Goal: Transaction & Acquisition: Purchase product/service

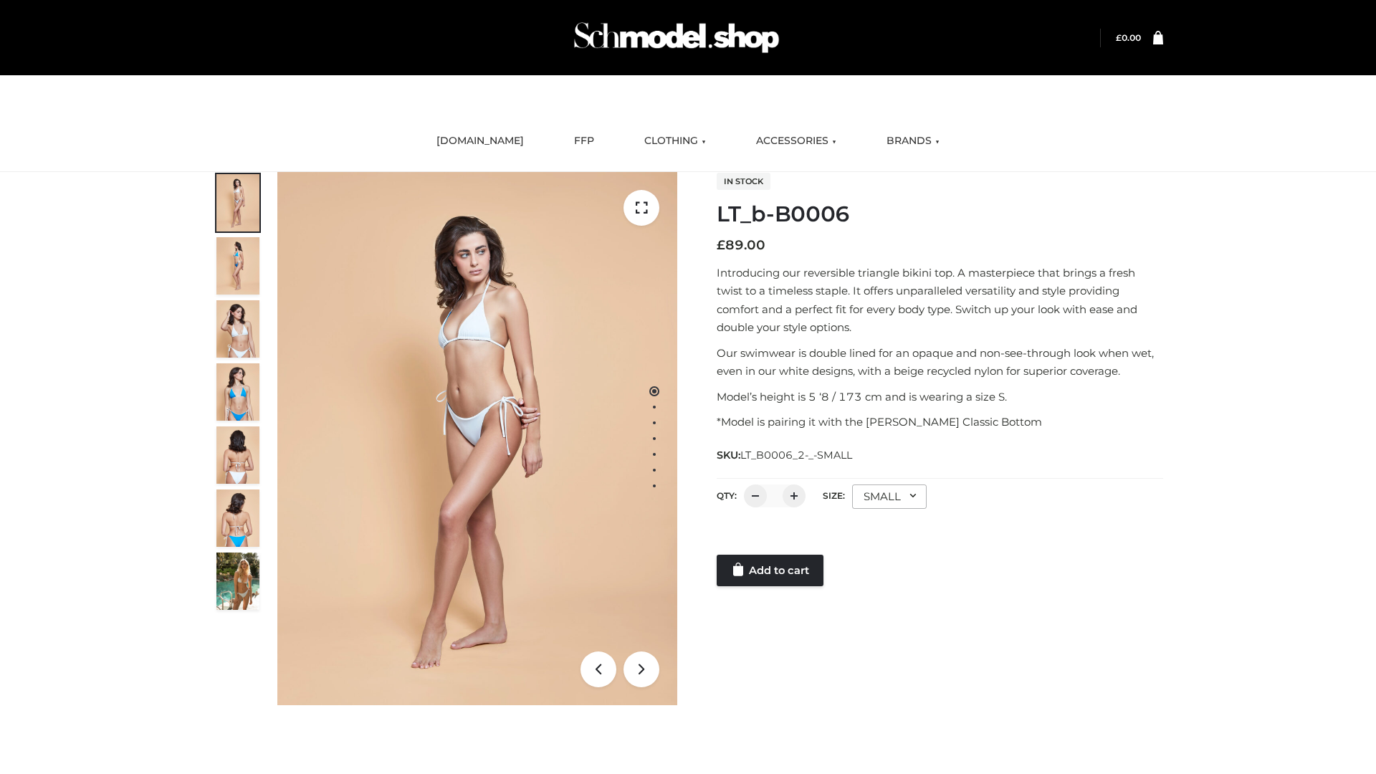
click at [771, 570] on link "Add to cart" at bounding box center [770, 571] width 107 height 32
